Goal: Find specific page/section: Find specific page/section

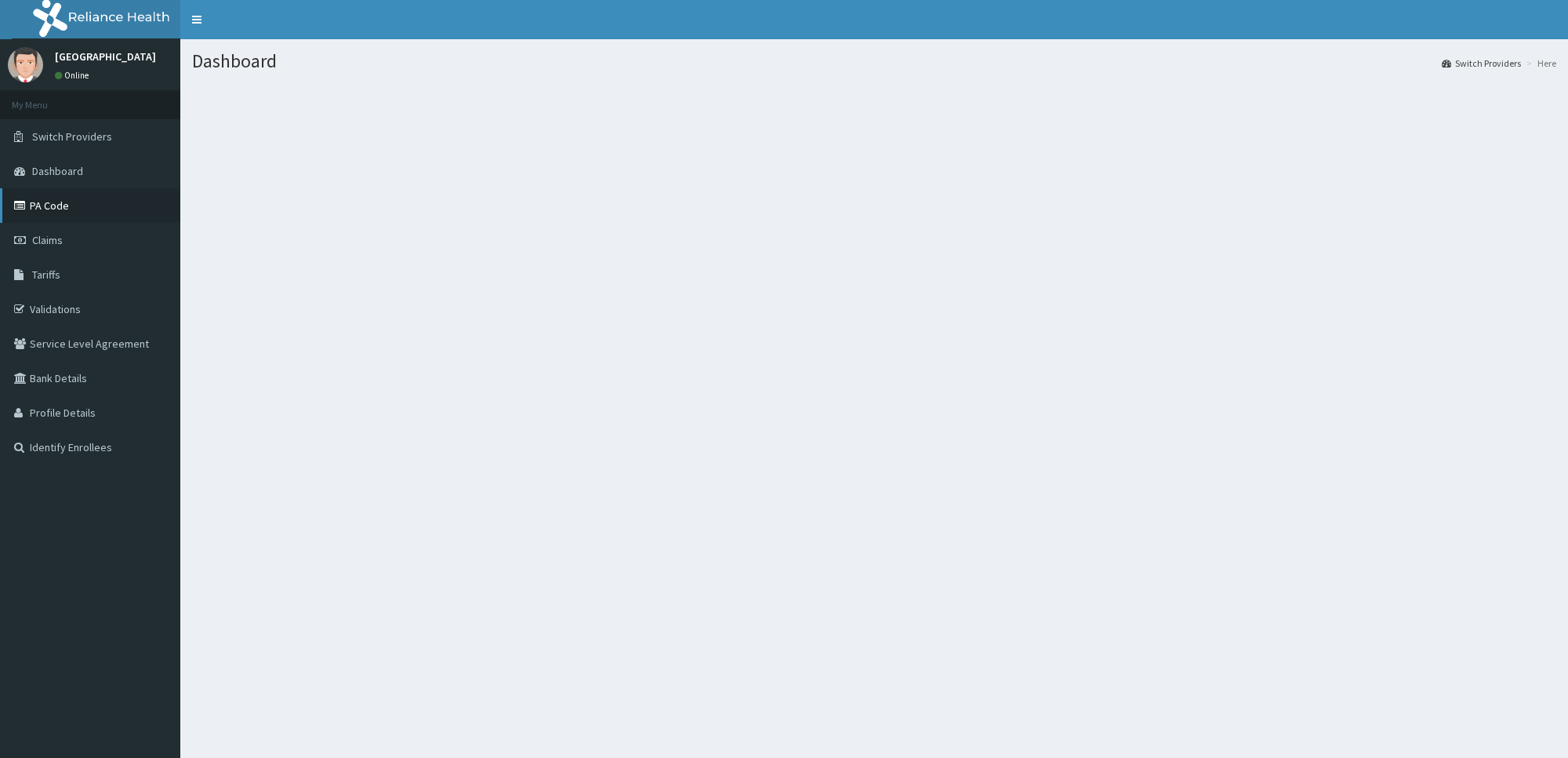
click at [44, 195] on link "PA Code" at bounding box center [90, 206] width 180 height 35
click at [52, 204] on link "PA Code" at bounding box center [90, 206] width 180 height 35
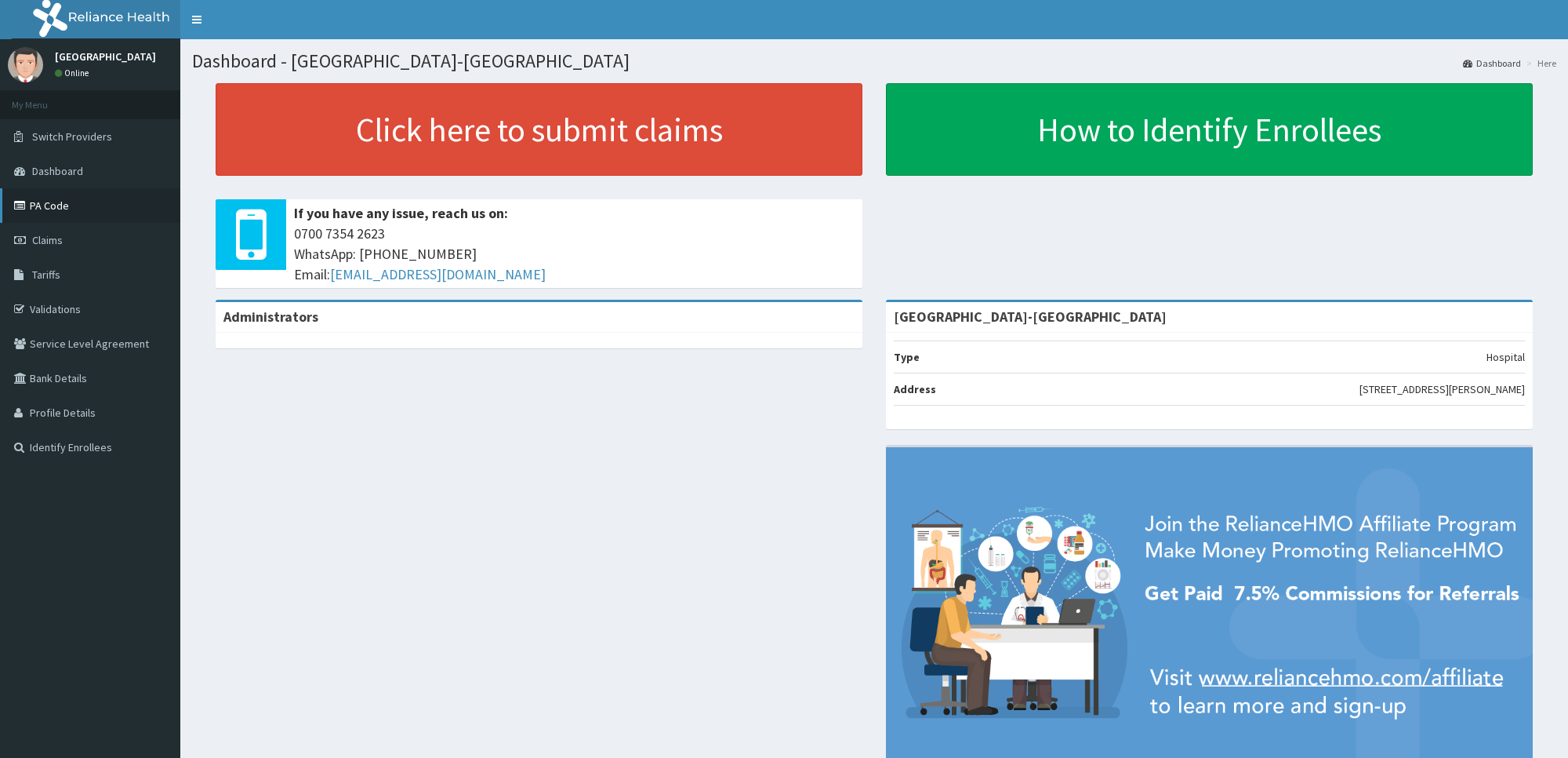
click at [71, 212] on link "PA Code" at bounding box center [90, 206] width 180 height 35
